Goal: Task Accomplishment & Management: Use online tool/utility

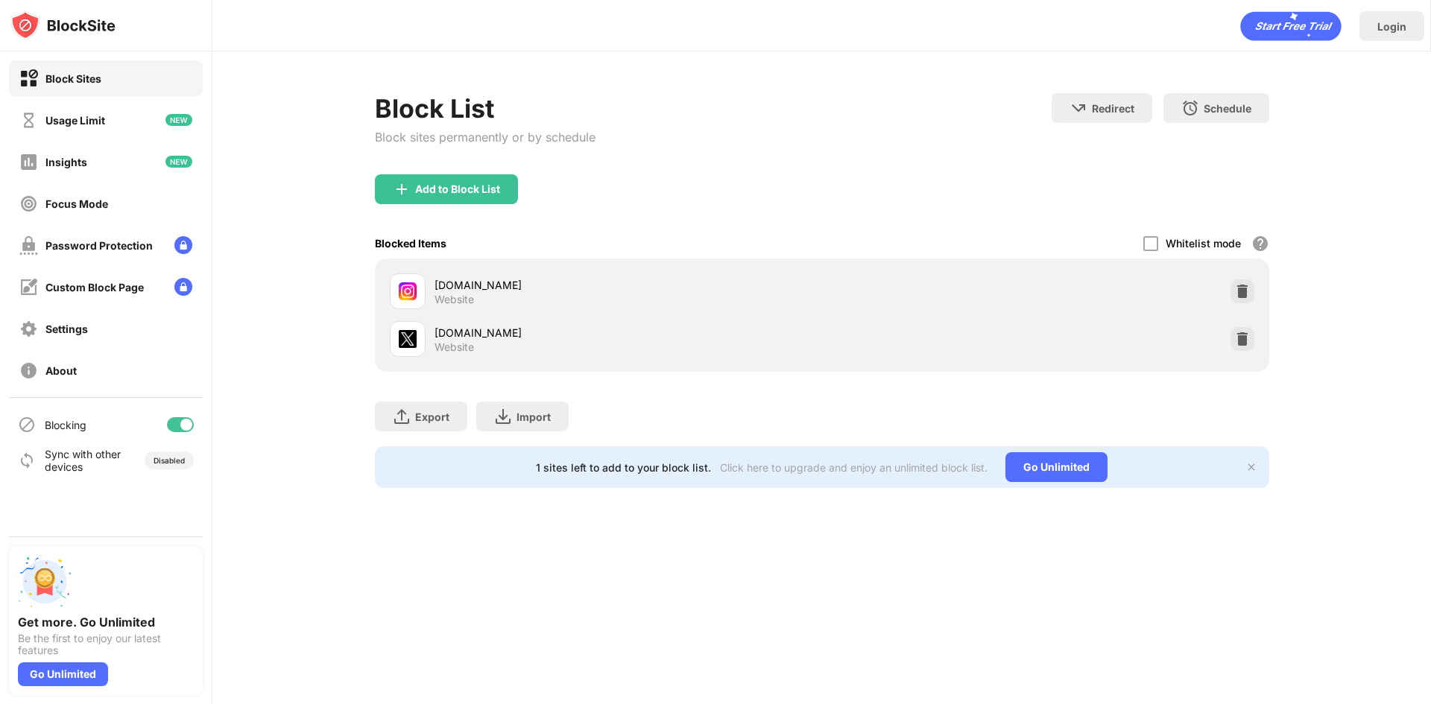
click at [1248, 339] on img at bounding box center [1242, 339] width 15 height 15
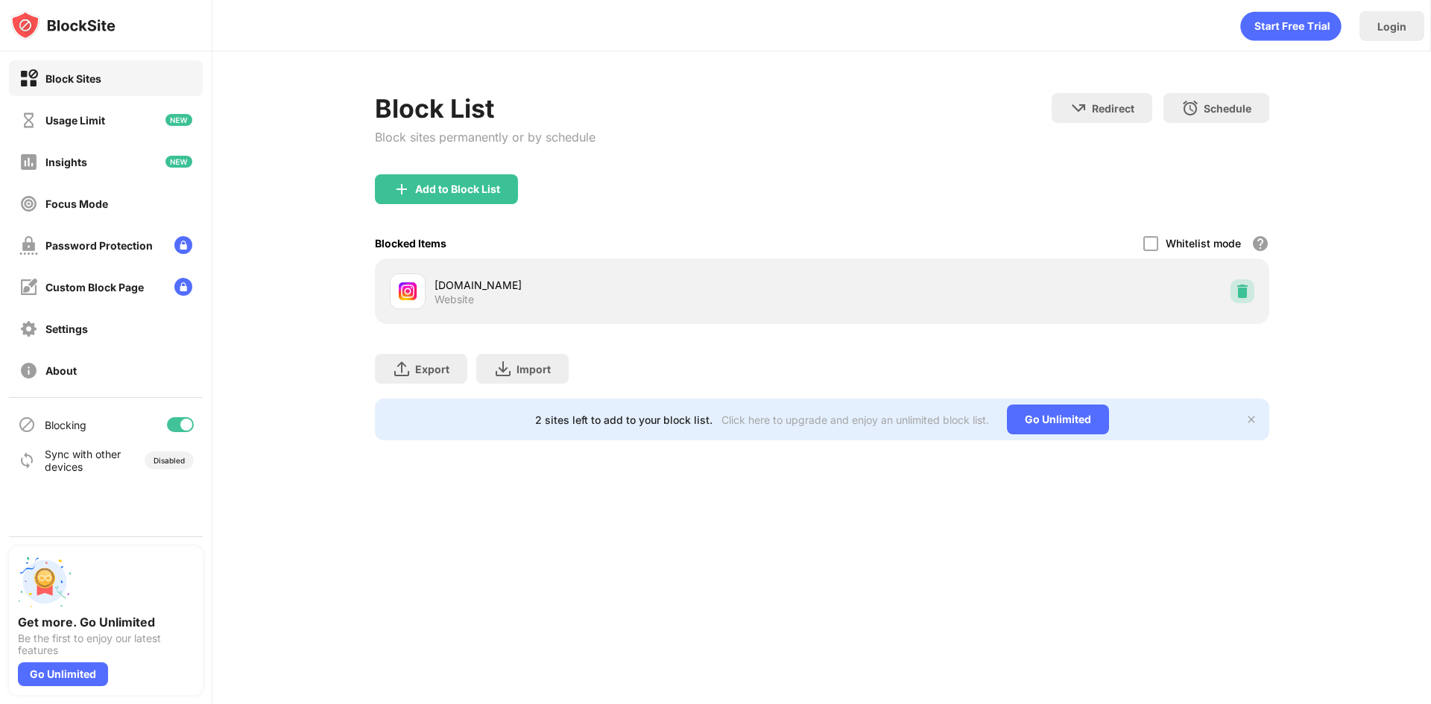
click at [1234, 291] on div at bounding box center [1243, 292] width 24 height 24
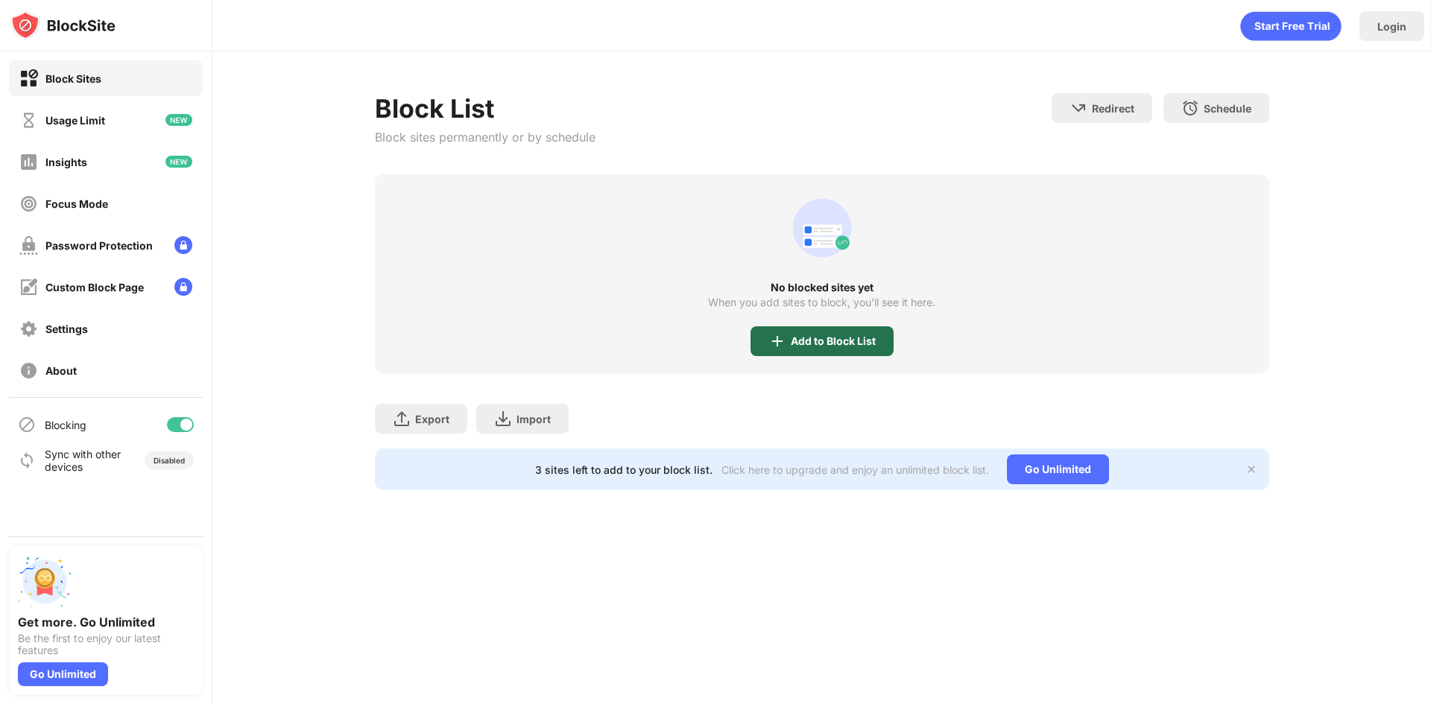
click at [815, 327] on div "Add to Block List" at bounding box center [822, 341] width 143 height 30
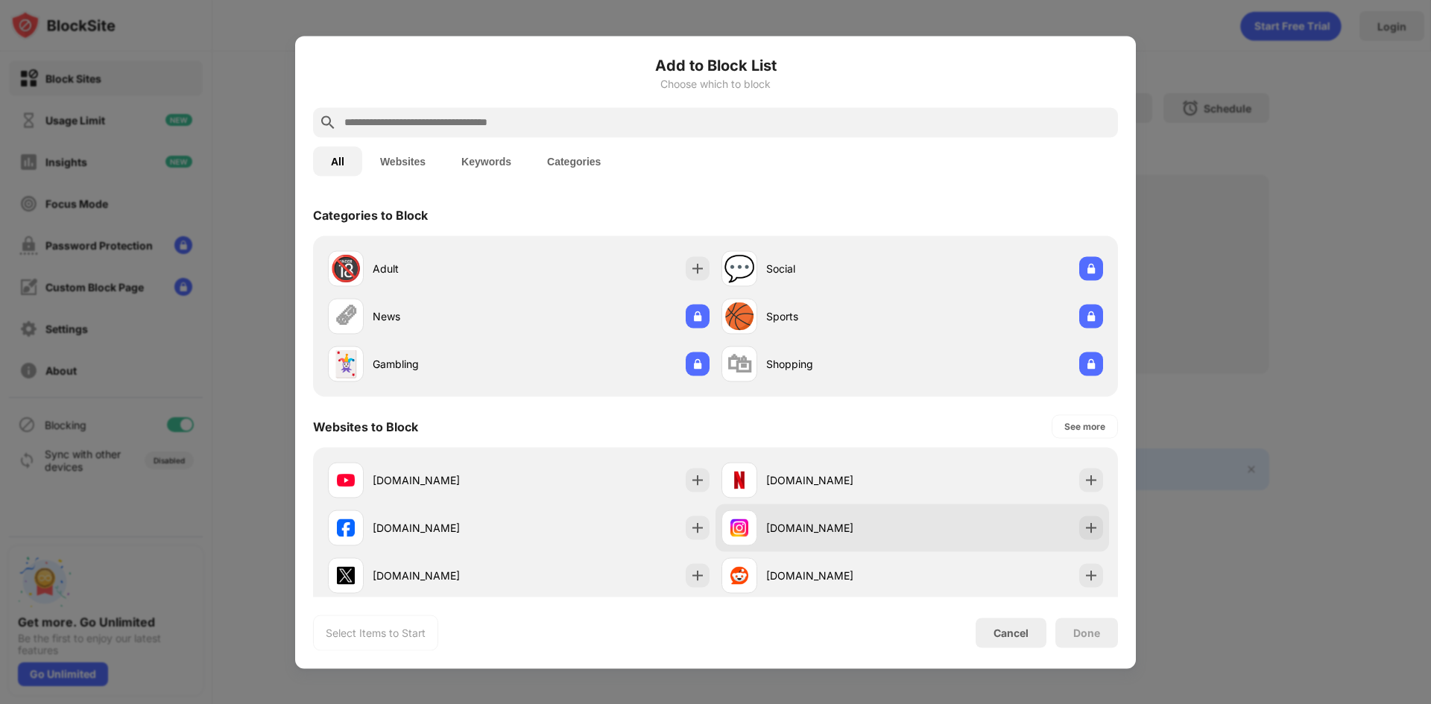
click at [773, 530] on div "instagram.com" at bounding box center [839, 528] width 146 height 16
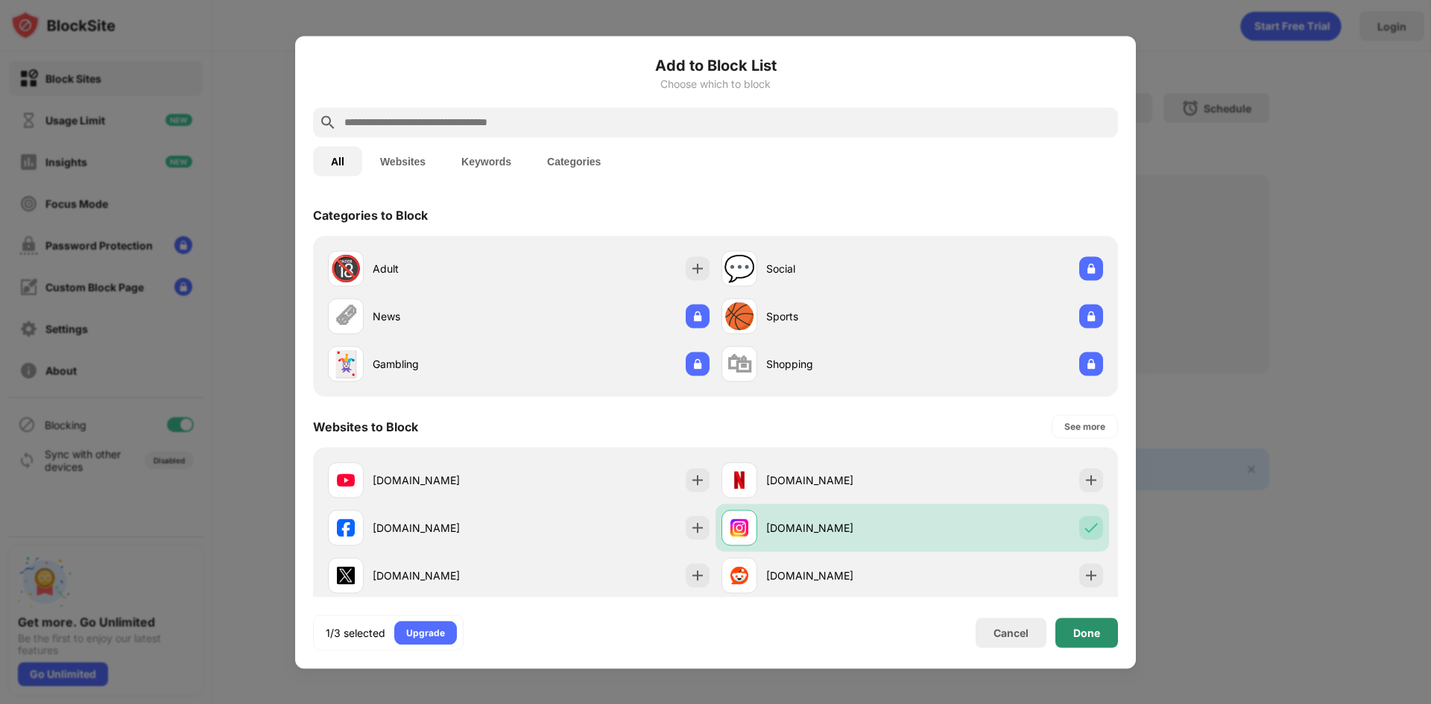
click at [1087, 637] on div "Done" at bounding box center [1086, 633] width 27 height 12
